Goal: Information Seeking & Learning: Find specific fact

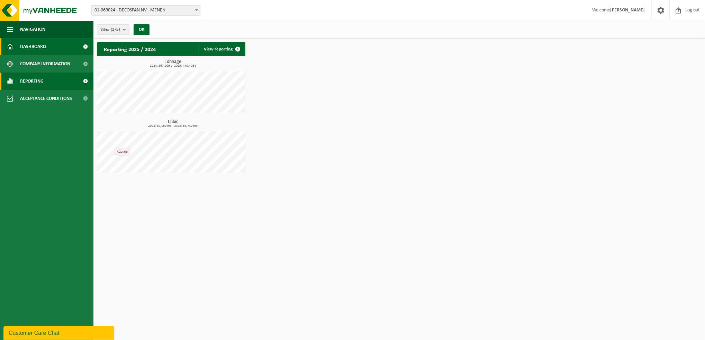
click at [66, 76] on link "Reporting" at bounding box center [46, 81] width 93 height 17
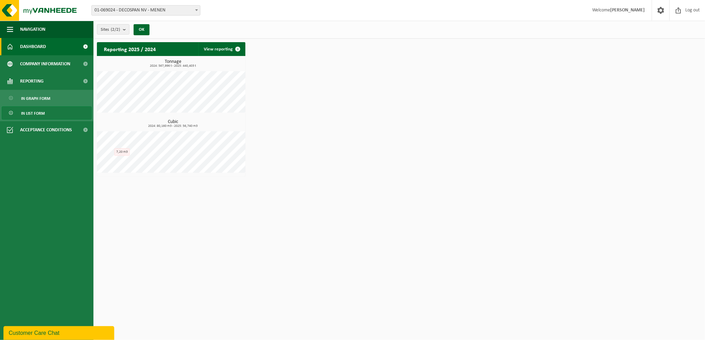
click at [50, 109] on link "In list form" at bounding box center [47, 113] width 90 height 13
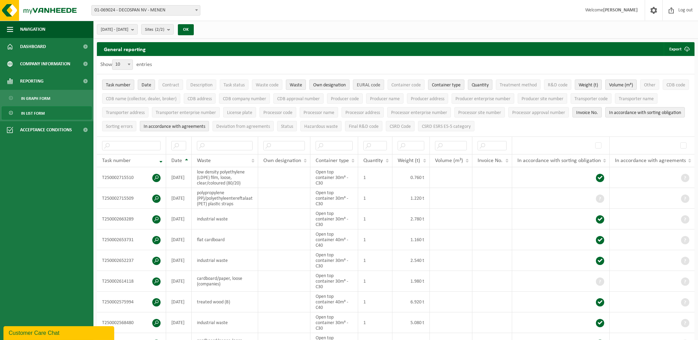
click at [377, 84] on span "EURAL code" at bounding box center [369, 85] width 24 height 5
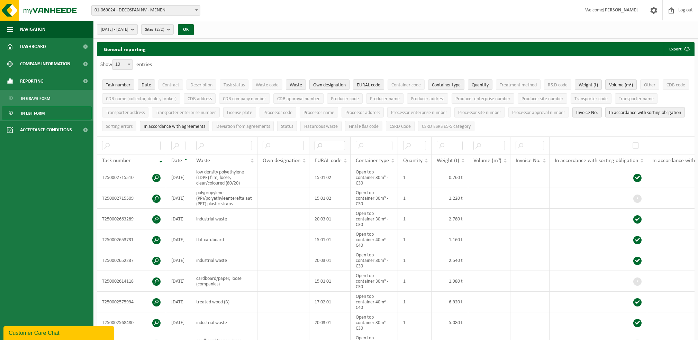
click at [329, 143] on input "text" at bounding box center [329, 145] width 30 height 9
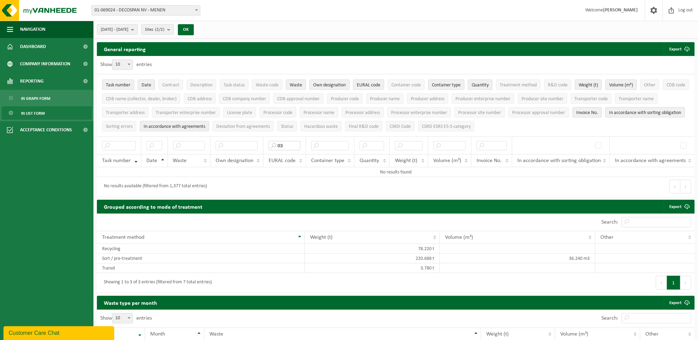
type input "0"
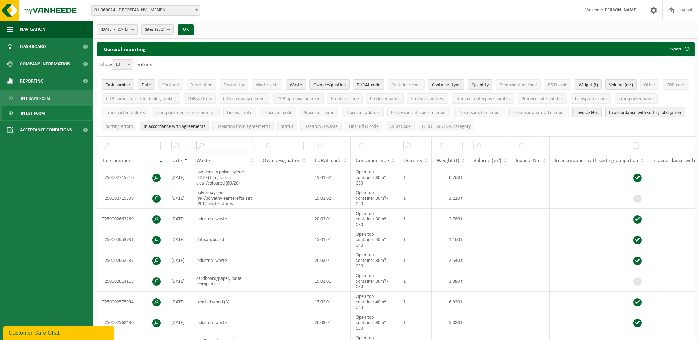
click at [226, 144] on input "text" at bounding box center [224, 145] width 56 height 9
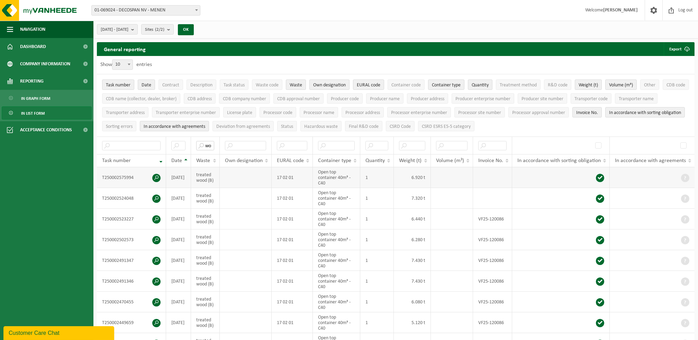
type input "w"
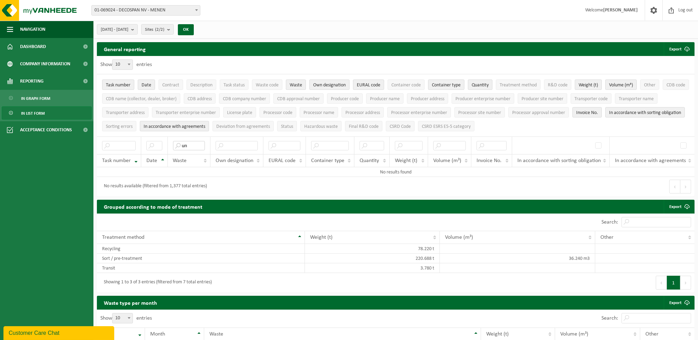
type input "u"
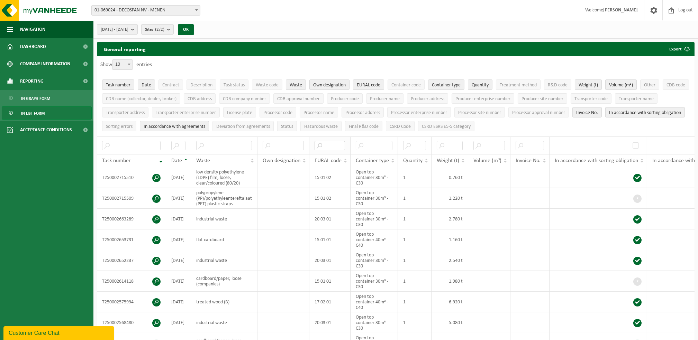
click at [325, 148] on input "text" at bounding box center [329, 145] width 30 height 9
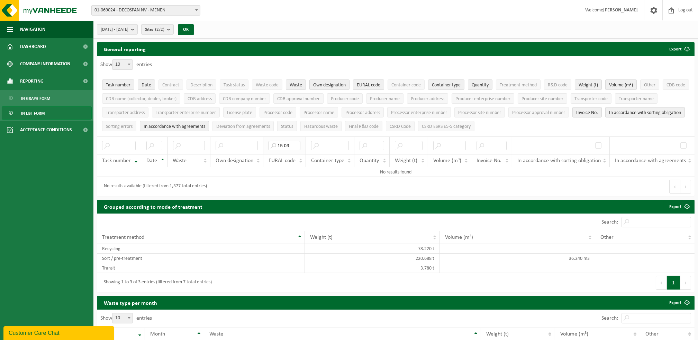
click at [295, 145] on input "15 03" at bounding box center [284, 145] width 32 height 9
drag, startPoint x: 280, startPoint y: 144, endPoint x: 334, endPoint y: 142, distance: 54.3
click at [334, 142] on tr "15 01 03" at bounding box center [395, 146] width 597 height 18
type input "1"
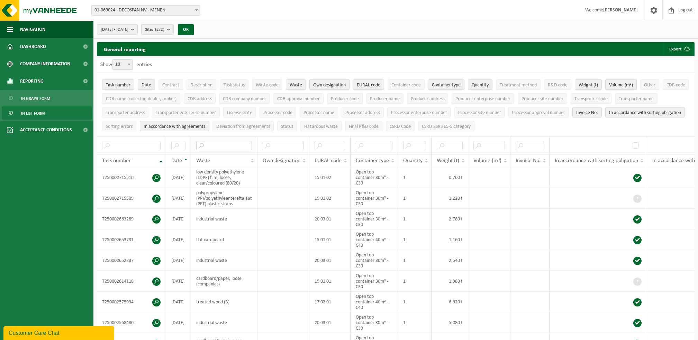
click at [240, 142] on input "text" at bounding box center [224, 145] width 56 height 9
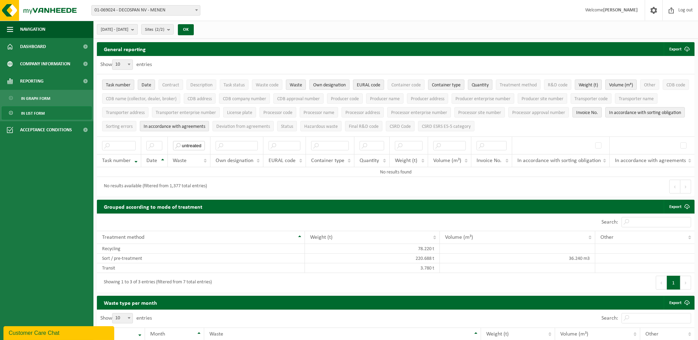
type input "untreated"
click at [128, 31] on span "[DATE] - [DATE]" at bounding box center [115, 30] width 28 height 10
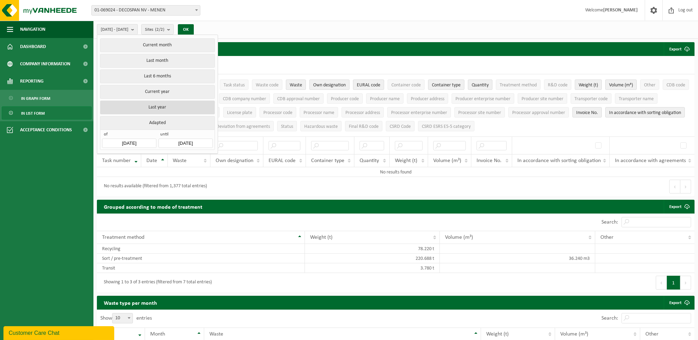
click at [179, 101] on button "Last year" at bounding box center [157, 108] width 114 height 14
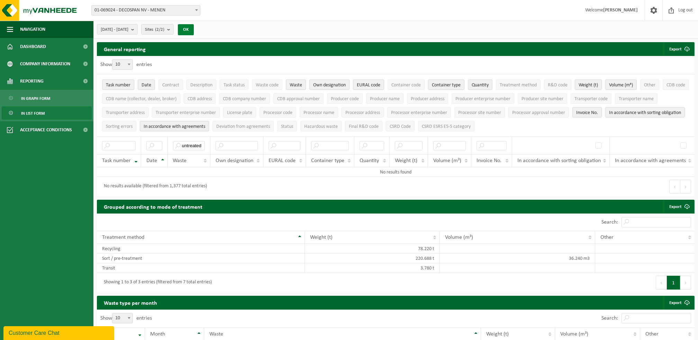
click at [194, 25] on button "OK" at bounding box center [186, 29] width 16 height 11
click at [199, 144] on input "untreated" at bounding box center [189, 145] width 32 height 9
drag, startPoint x: 203, startPoint y: 142, endPoint x: 160, endPoint y: 141, distance: 42.5
click at [160, 141] on tr "untreated" at bounding box center [395, 146] width 597 height 18
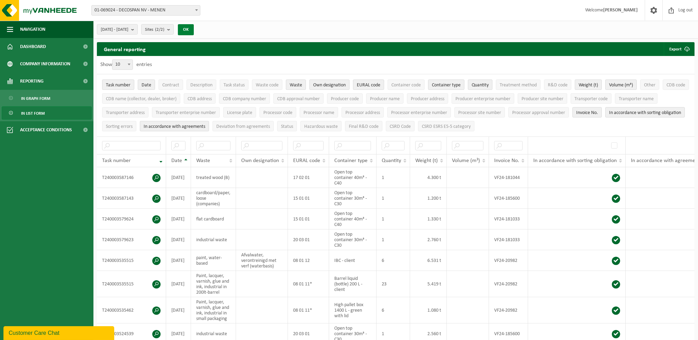
click at [194, 28] on button "OK" at bounding box center [186, 29] width 16 height 11
click at [214, 145] on input "text" at bounding box center [213, 145] width 34 height 9
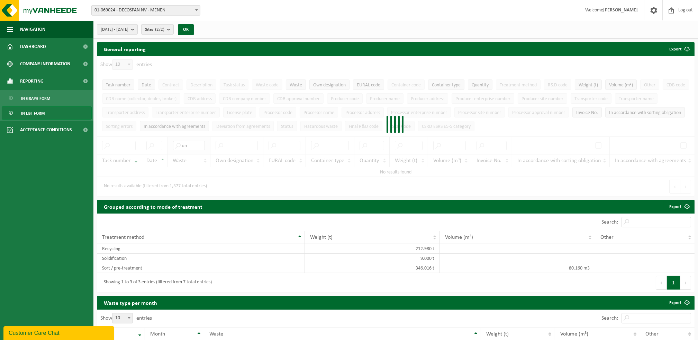
type input "u"
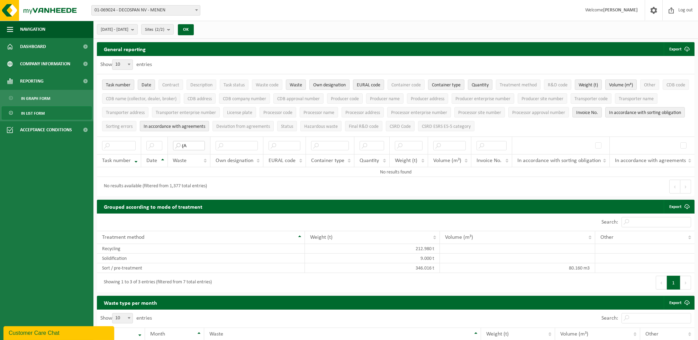
type input "("
